Goal: Task Accomplishment & Management: Manage account settings

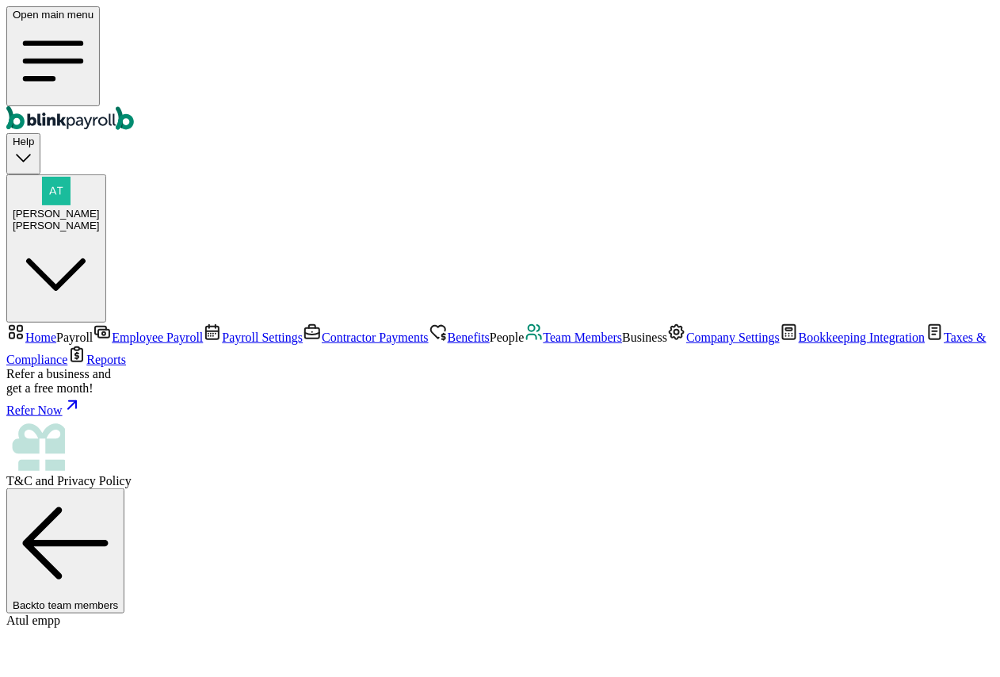
drag, startPoint x: 493, startPoint y: 433, endPoint x: 607, endPoint y: 433, distance: 114.2
copy span "atul@paystubs.com"
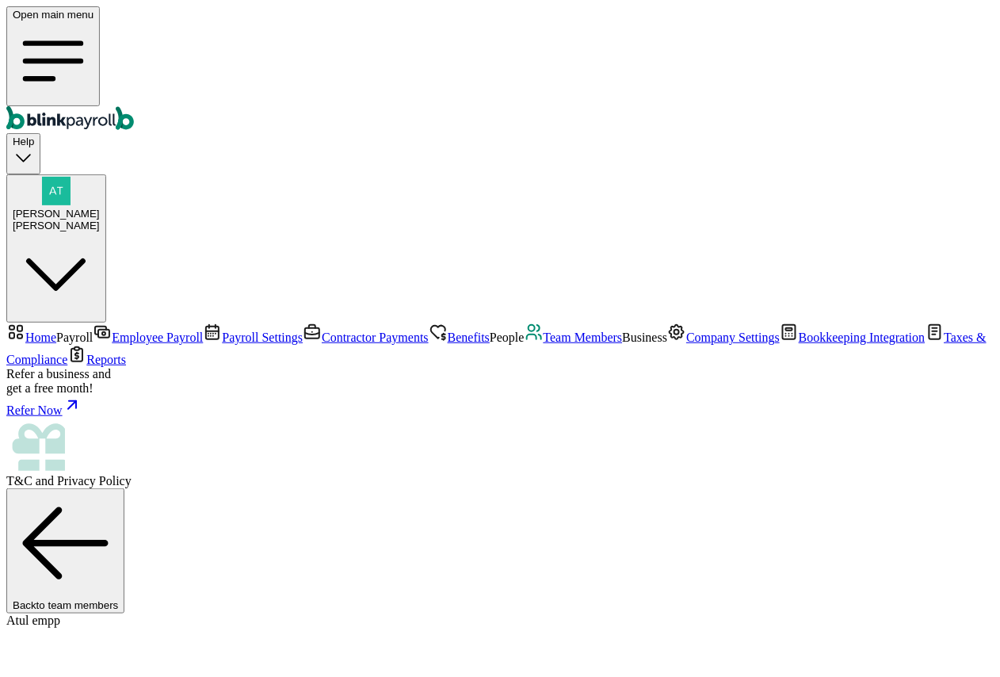
click at [81, 338] on nav "Home Payroll Employee Payroll Payroll Settings Contractor Payments Benefits Peo…" at bounding box center [500, 406] width 988 height 166
click at [544, 331] on span "Team Members" at bounding box center [583, 337] width 79 height 13
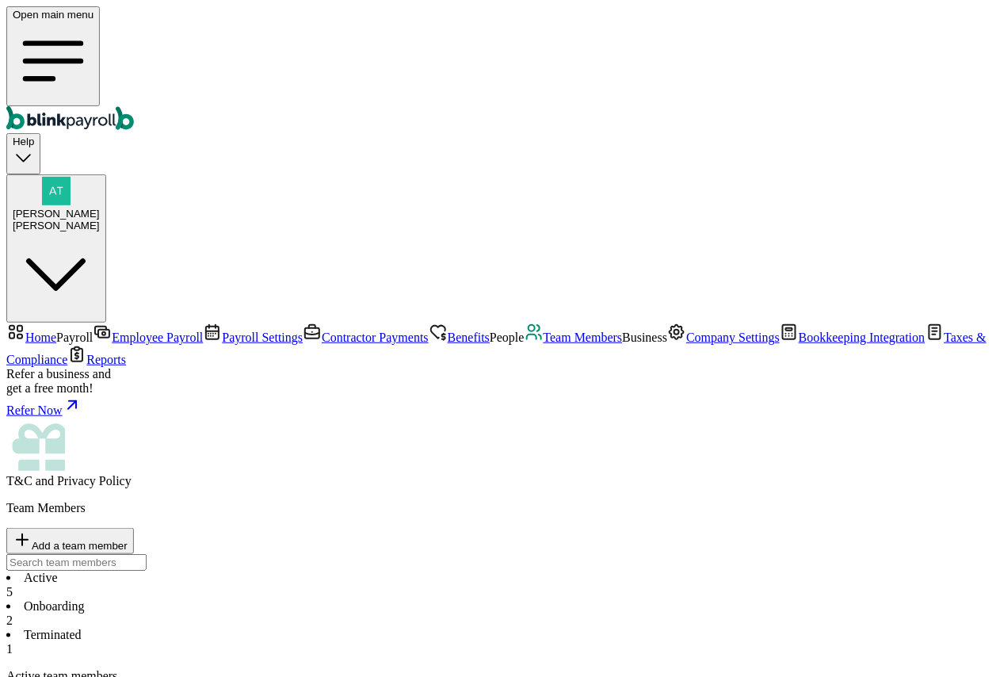
drag, startPoint x: 263, startPoint y: 336, endPoint x: 361, endPoint y: 340, distance: 98.4
type input "branko"
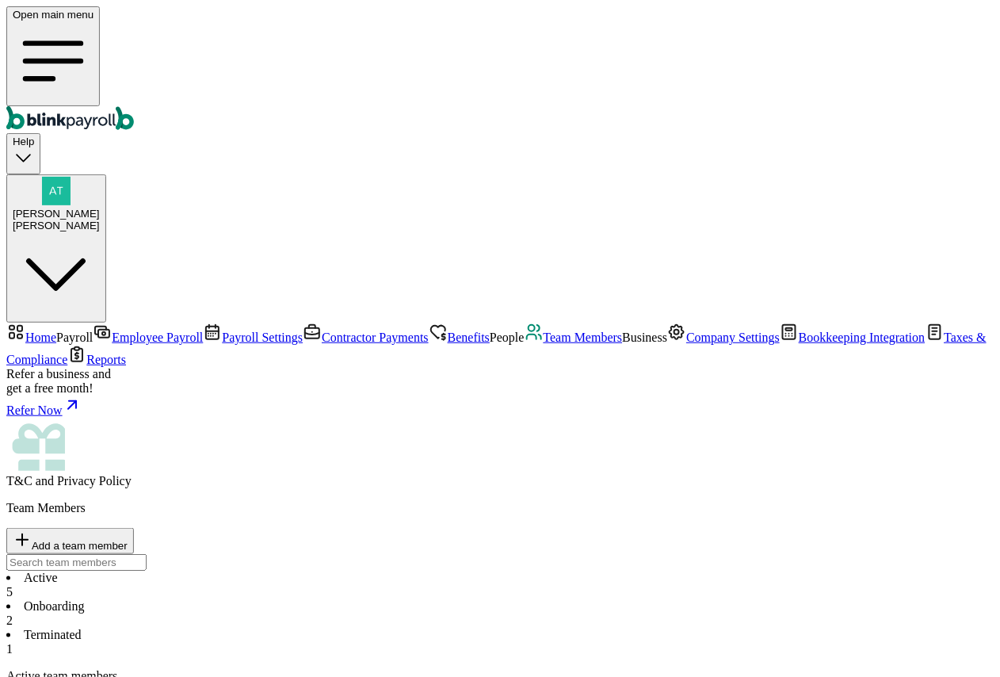
type input "branko@aa.cc"
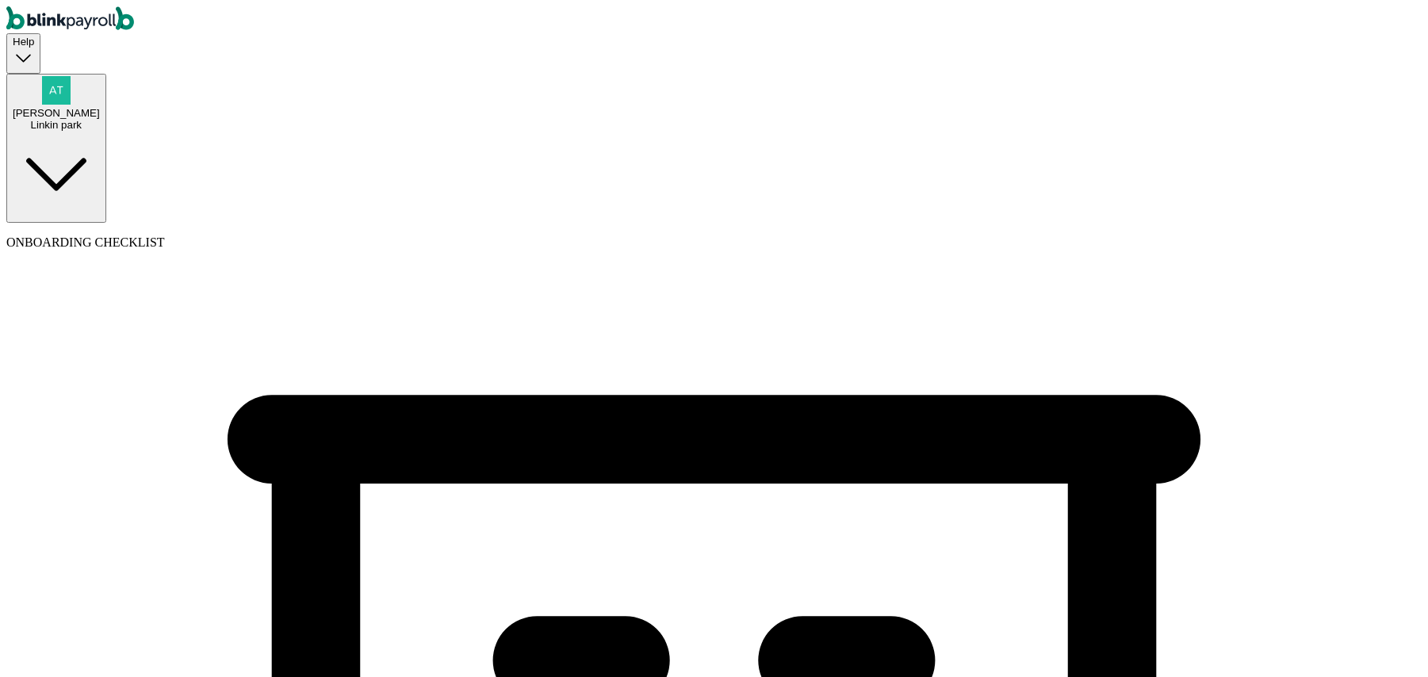
select select "Sole proprietorship"
select select "Auto or Machine Sales"
